Goal: Information Seeking & Learning: Learn about a topic

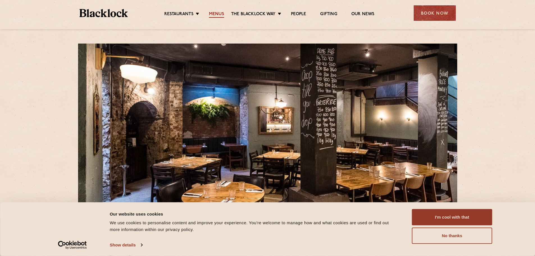
click at [219, 14] on link "Menus" at bounding box center [216, 15] width 15 height 6
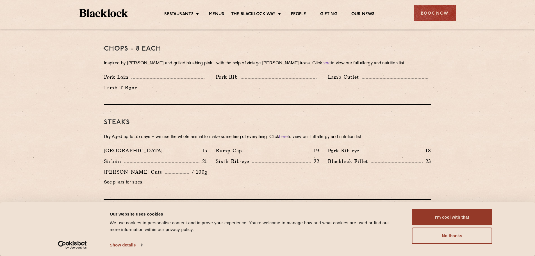
scroll to position [136, 0]
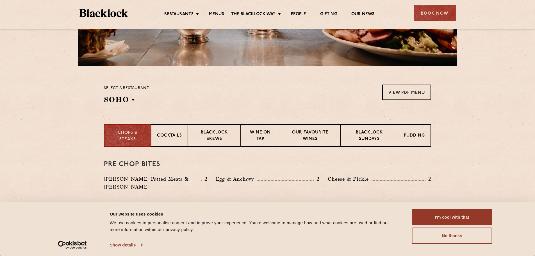
drag, startPoint x: 217, startPoint y: 186, endPoint x: 237, endPoint y: 107, distance: 81.3
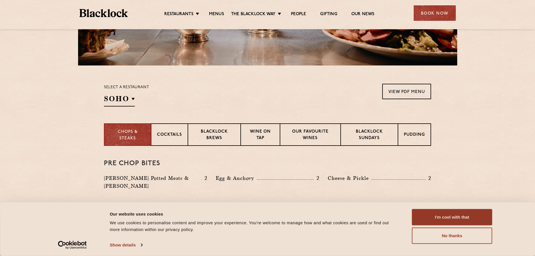
scroll to position [140, 0]
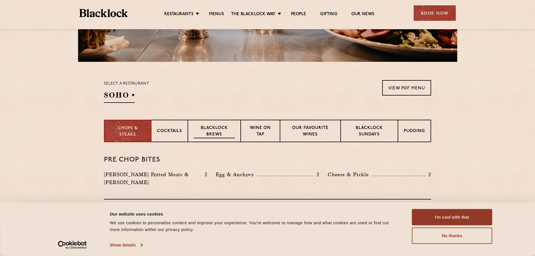
click at [205, 139] on div "Blacklock Brews" at bounding box center [214, 131] width 53 height 22
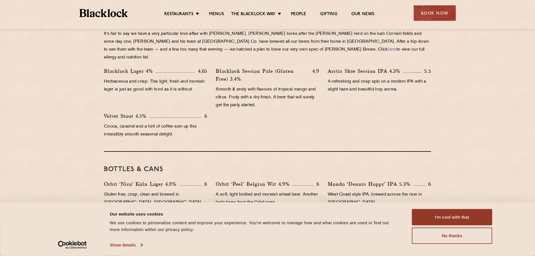
scroll to position [197, 0]
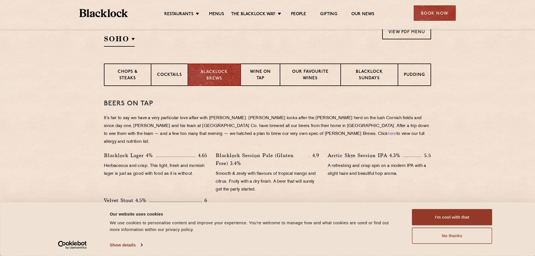
click at [467, 238] on button "No thanks" at bounding box center [452, 236] width 80 height 16
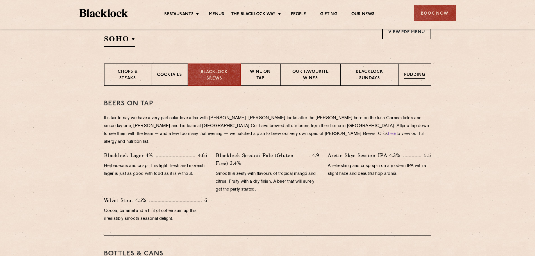
click at [411, 76] on p "Pudding" at bounding box center [414, 75] width 21 height 7
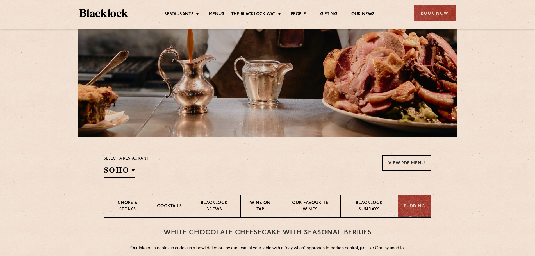
scroll to position [84, 0]
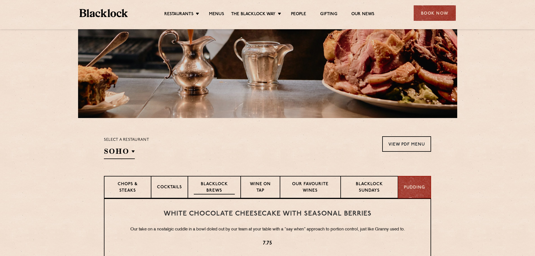
click at [219, 193] on p "Blacklock Brews" at bounding box center [214, 187] width 41 height 13
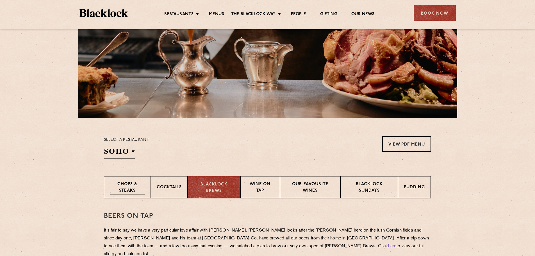
click at [141, 184] on p "Chops & Steaks" at bounding box center [127, 187] width 35 height 13
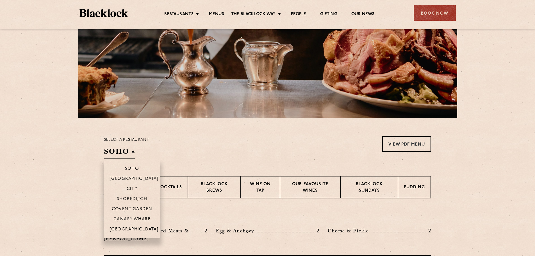
click at [131, 149] on h2 "SOHO" at bounding box center [119, 152] width 31 height 13
click at [136, 192] on p "City" at bounding box center [132, 189] width 11 height 6
click at [131, 189] on p "City" at bounding box center [132, 189] width 11 height 6
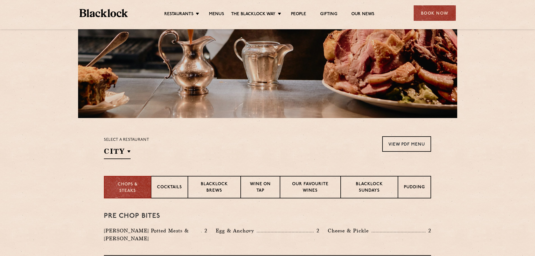
click at [257, 153] on div "Select a restaurant City [GEOGRAPHIC_DATA] [GEOGRAPHIC_DATA] [GEOGRAPHIC_DATA] …" at bounding box center [267, 147] width 327 height 23
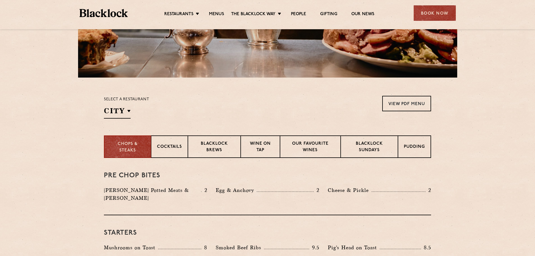
scroll to position [197, 0]
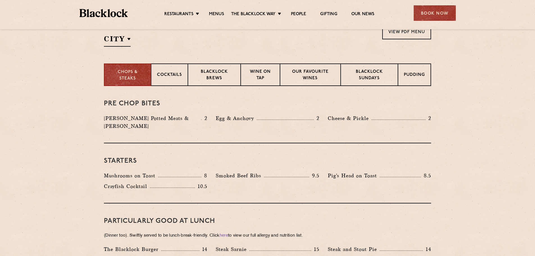
click at [148, 119] on p "[PERSON_NAME] Potted Meats & [PERSON_NAME]" at bounding box center [152, 122] width 97 height 16
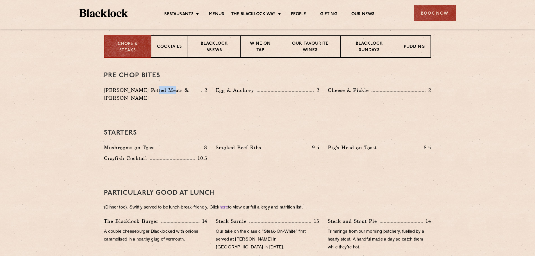
scroll to position [253, 0]
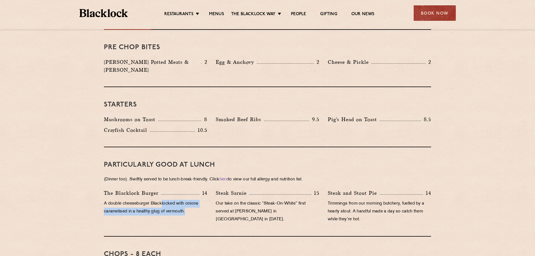
drag, startPoint x: 162, startPoint y: 199, endPoint x: 197, endPoint y: 207, distance: 35.4
click at [197, 207] on p "A double cheeseburger Blacklocked with onions caramelised in a healthy glug of …" at bounding box center [155, 208] width 103 height 16
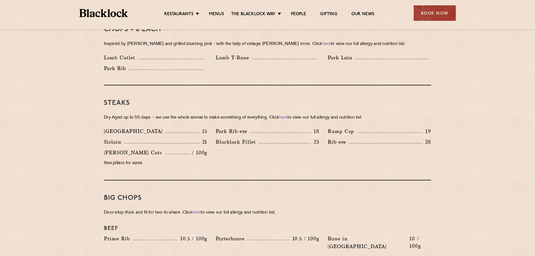
scroll to position [365, 0]
